Goal: Information Seeking & Learning: Find specific page/section

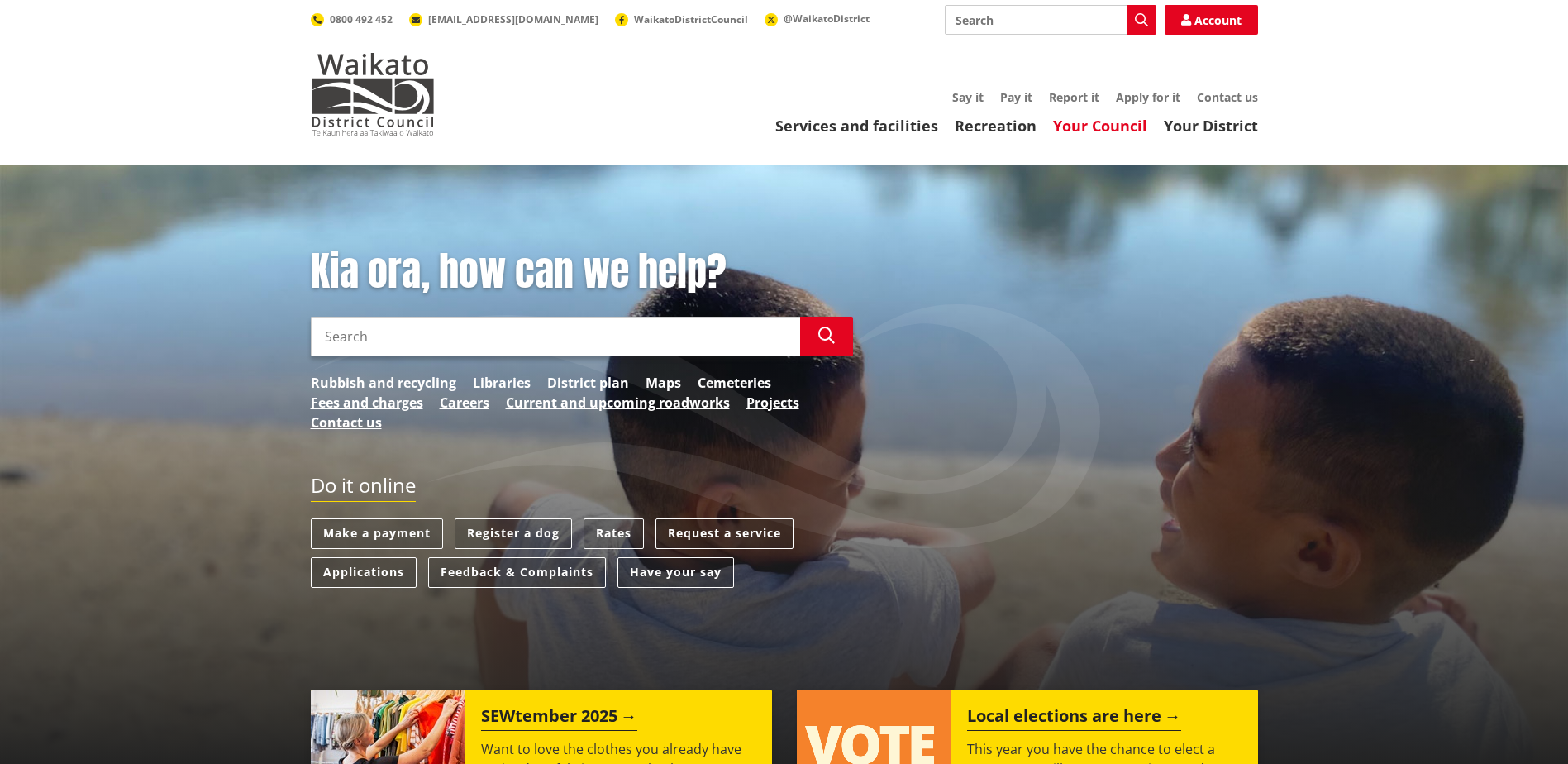
click at [1107, 128] on link "Your Council" at bounding box center [1100, 125] width 94 height 20
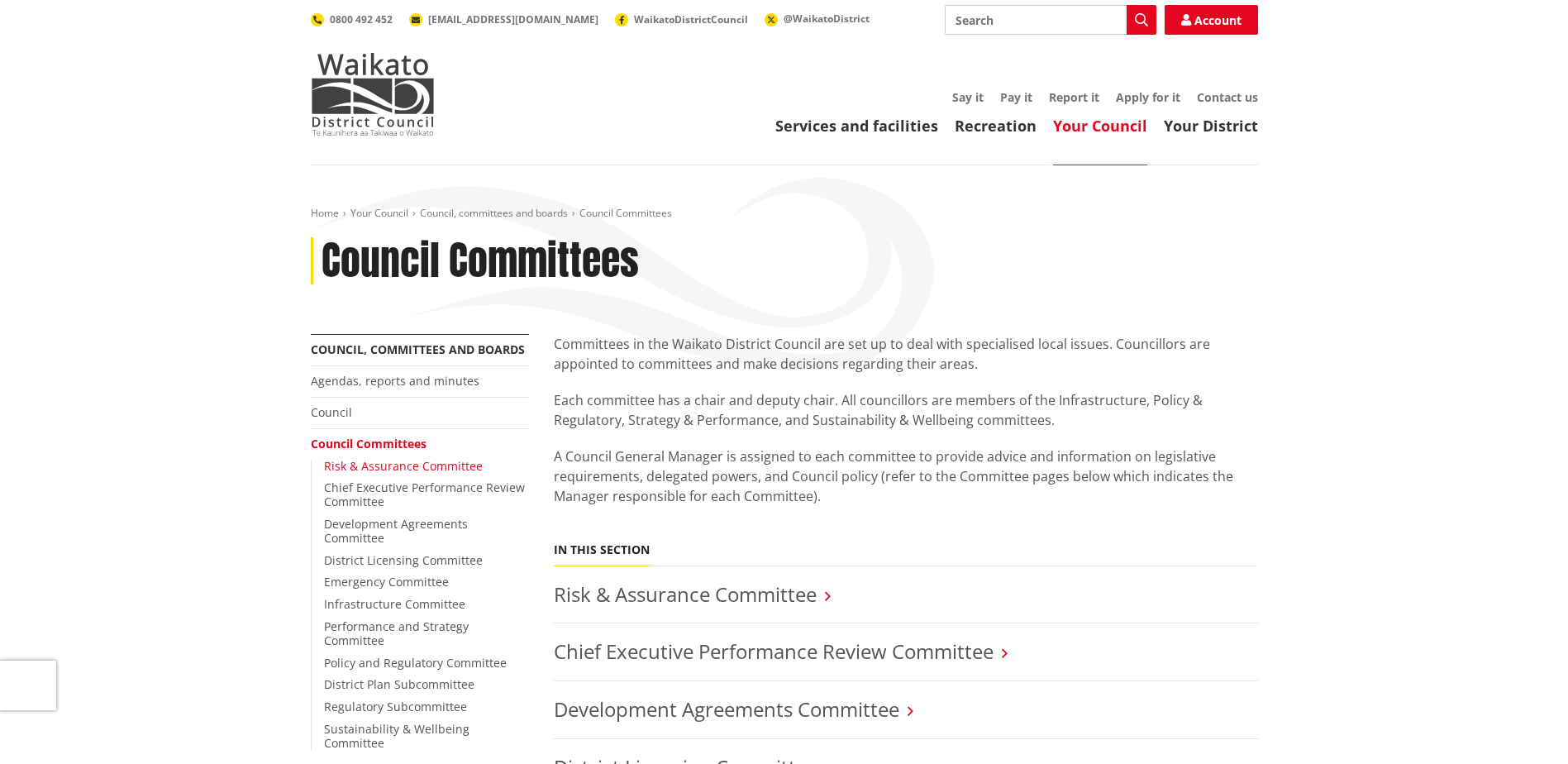
click at [391, 462] on link "Risk & Assurance Committee" at bounding box center [403, 465] width 158 height 15
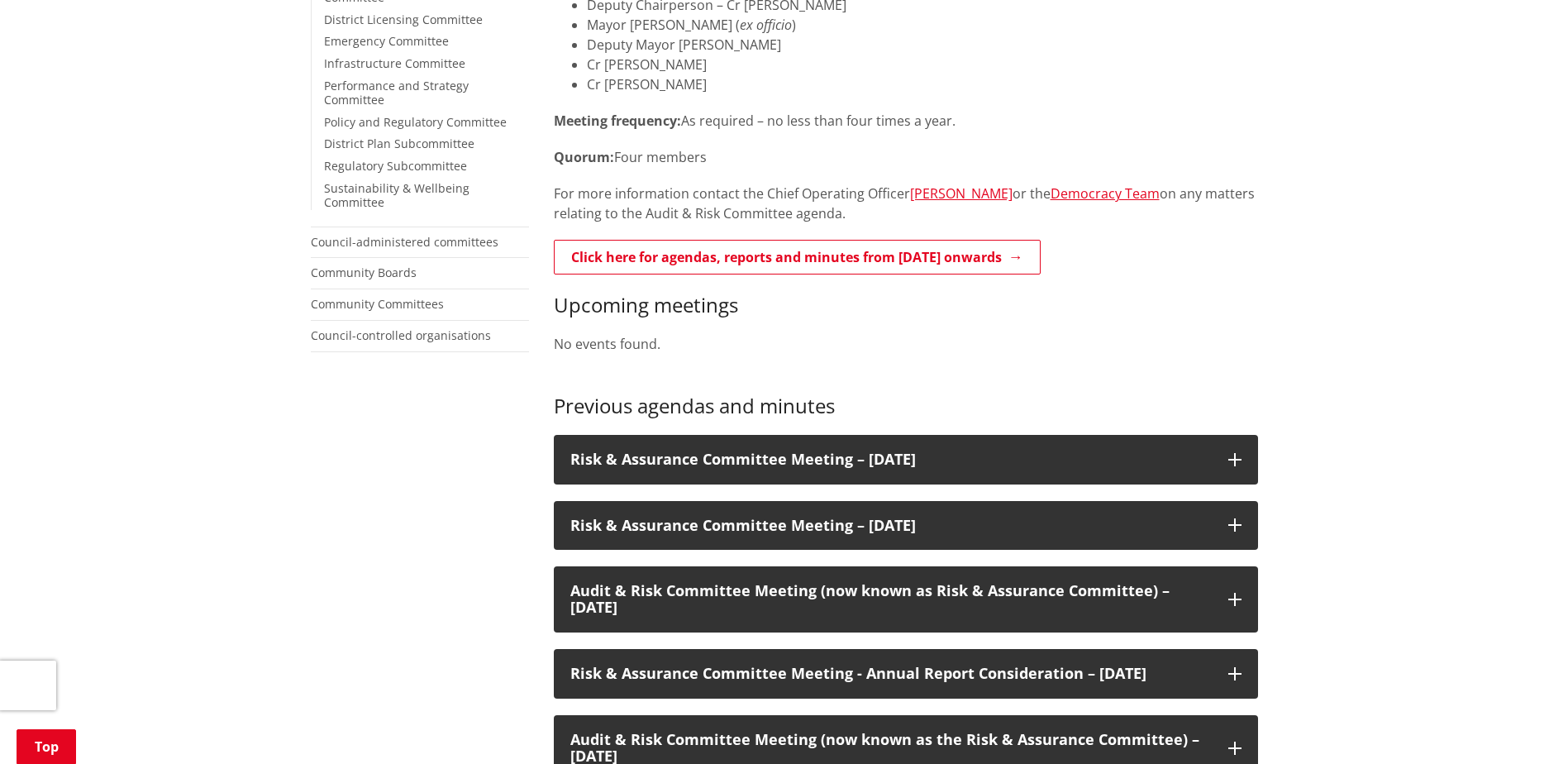
scroll to position [579, 0]
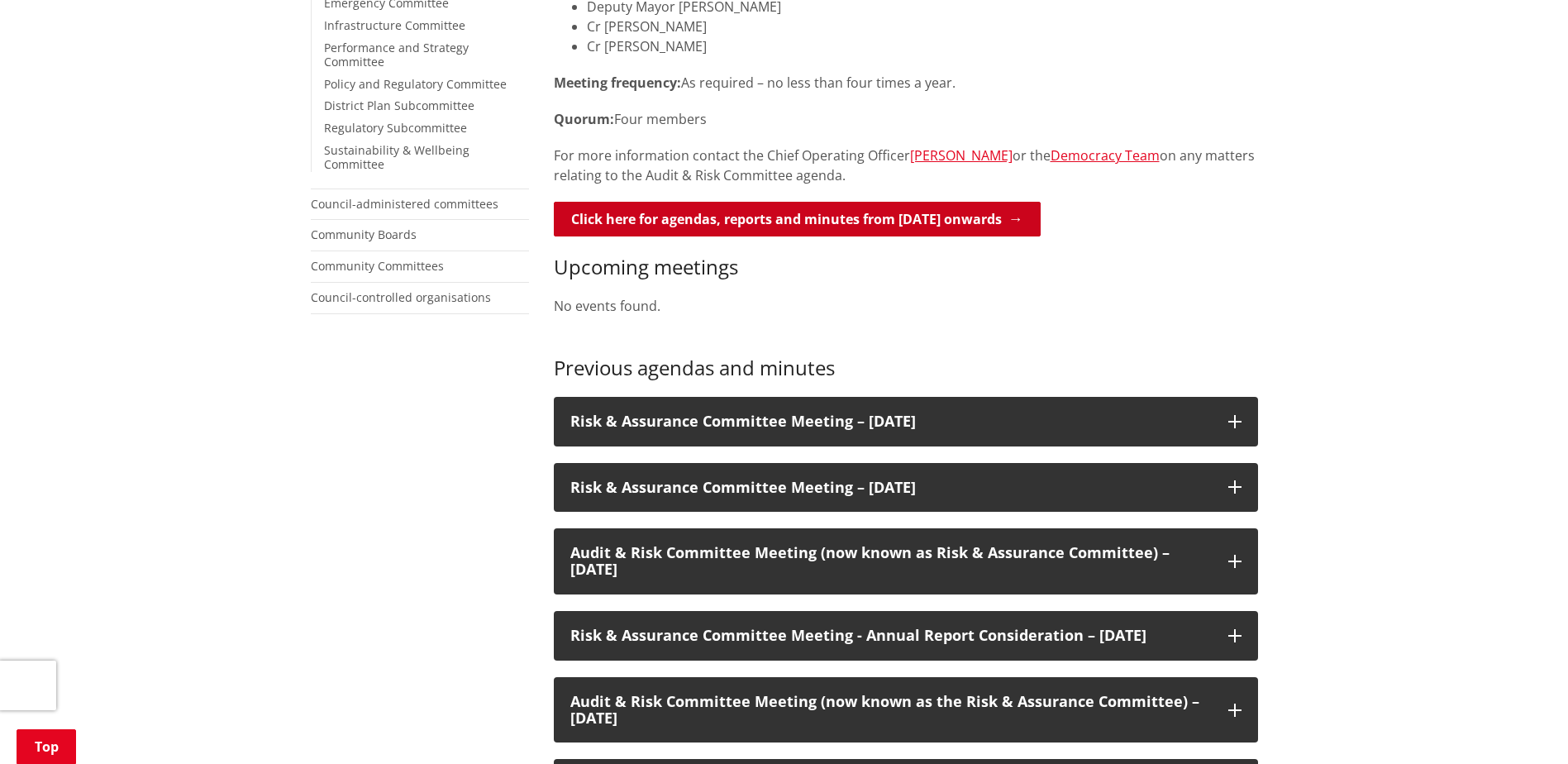
click at [679, 218] on link "Click here for agendas, reports and minutes from May 2024 onwards" at bounding box center [797, 218] width 486 height 34
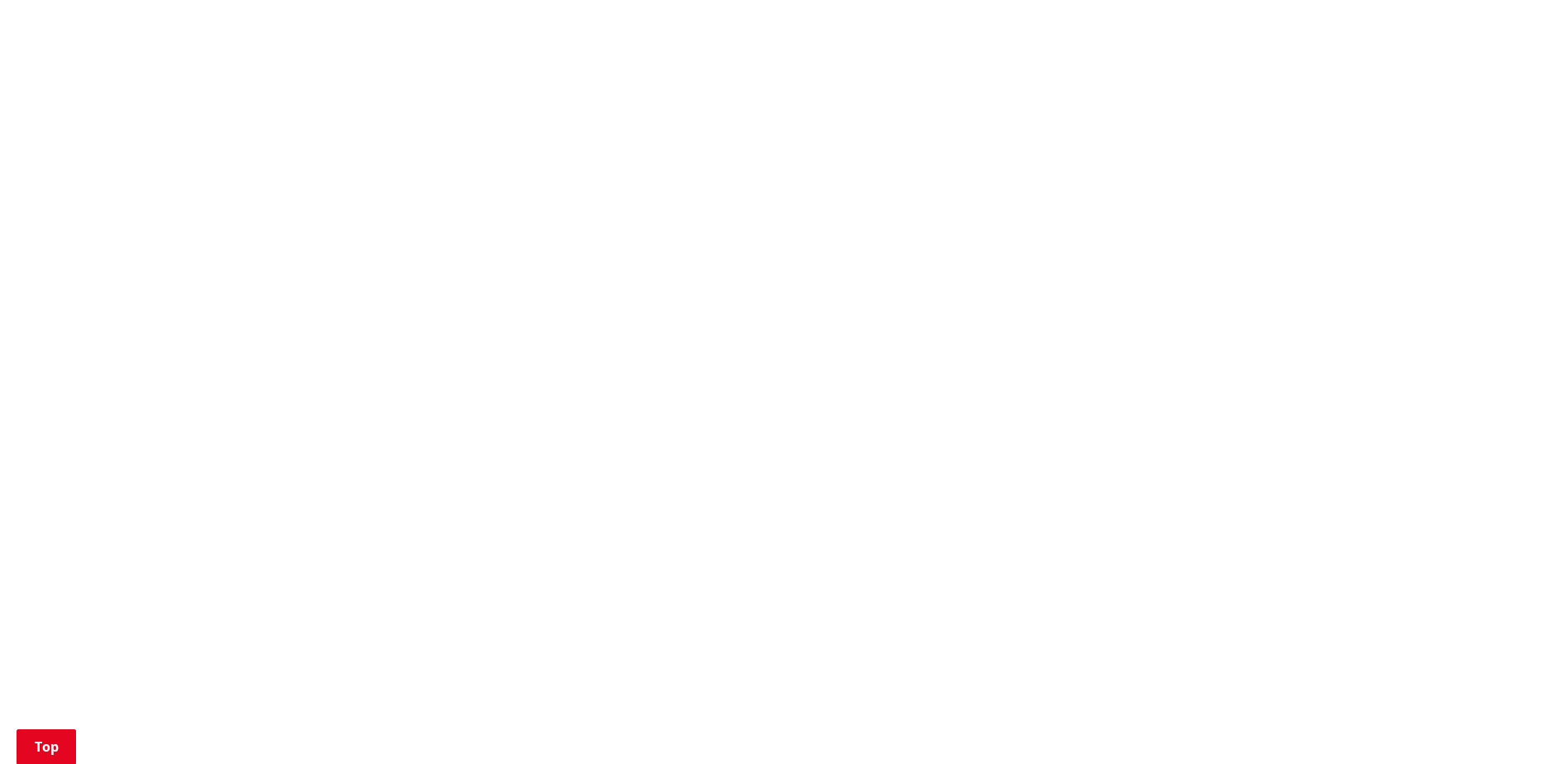
scroll to position [661, 0]
